Goal: Task Accomplishment & Management: Complete application form

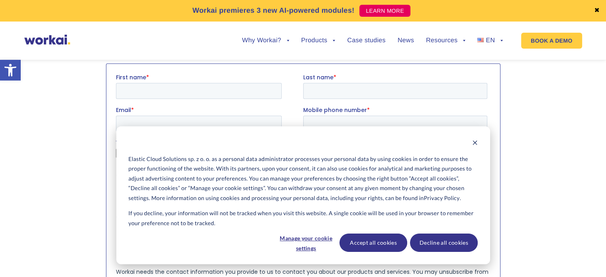
click at [222, 105] on fieldset "First name * Last name *" at bounding box center [303, 89] width 375 height 33
click at [387, 245] on button "Accept all cookies" at bounding box center [374, 243] width 68 height 18
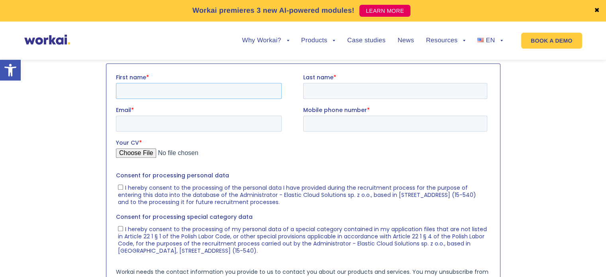
click at [227, 93] on input "First name *" at bounding box center [199, 91] width 166 height 16
type input "Yuliia"
click at [341, 91] on input "Last name *" at bounding box center [395, 91] width 184 height 16
type input "Mosii"
click at [237, 122] on input "Email *" at bounding box center [199, 123] width 166 height 16
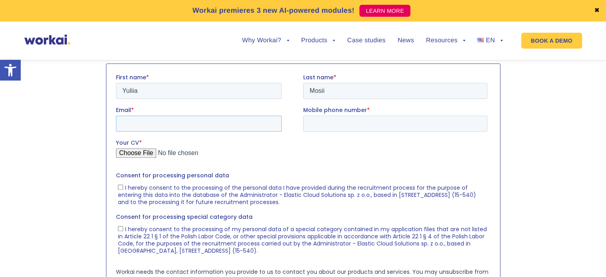
type input "[DOMAIN_NAME][EMAIL_ADDRESS][DOMAIN_NAME]"
click at [331, 118] on input "Mobile phone number *" at bounding box center [395, 123] width 184 height 16
type input "[PHONE_NUMBER]"
click at [126, 155] on input "Your CV *" at bounding box center [302, 156] width 372 height 16
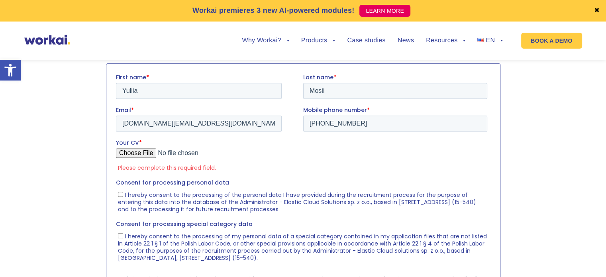
type input "C:\fakepath\CV.pdf"
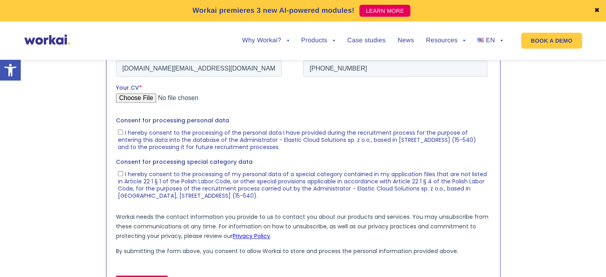
scroll to position [910, 0]
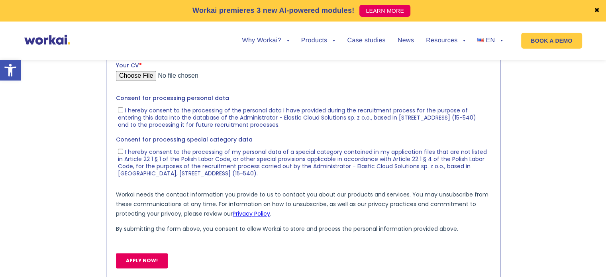
click at [174, 132] on fieldset "Consent for processing personal data I hereby consent to the processing of the …" at bounding box center [303, 114] width 375 height 41
click at [175, 127] on span "I hereby consent to the processing of the personal data I have provided during …" at bounding box center [297, 117] width 358 height 22
click at [123, 112] on input "I hereby consent to the processing of the personal data I have provided during …" at bounding box center [120, 109] width 5 height 5
checkbox input "true"
click at [169, 163] on span "I hereby consent to the processing of my personal data of a special category co…" at bounding box center [302, 163] width 369 height 30
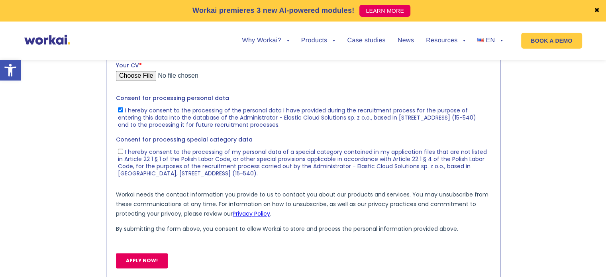
click at [123, 154] on input "I hereby consent to the processing of my personal data of a special category co…" at bounding box center [120, 151] width 5 height 5
checkbox input "true"
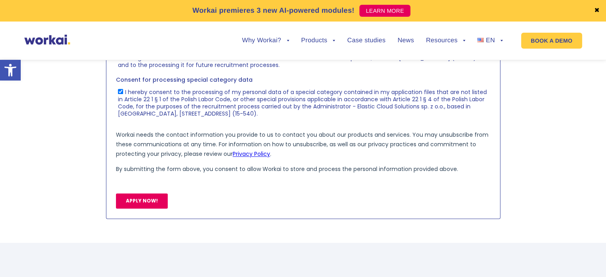
scroll to position [972, 0]
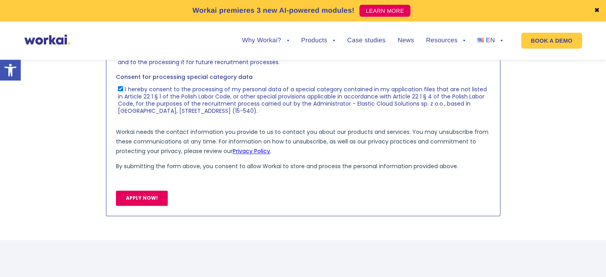
click at [155, 195] on input "APPLY NOW!" at bounding box center [142, 198] width 52 height 15
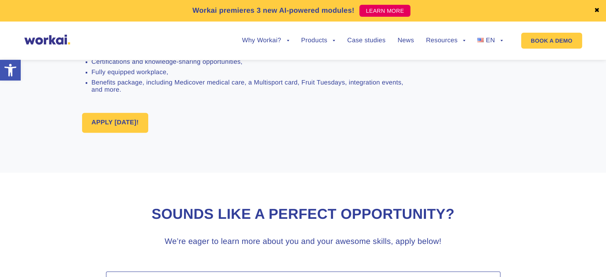
scroll to position [617, 0]
